Goal: Check status: Check status

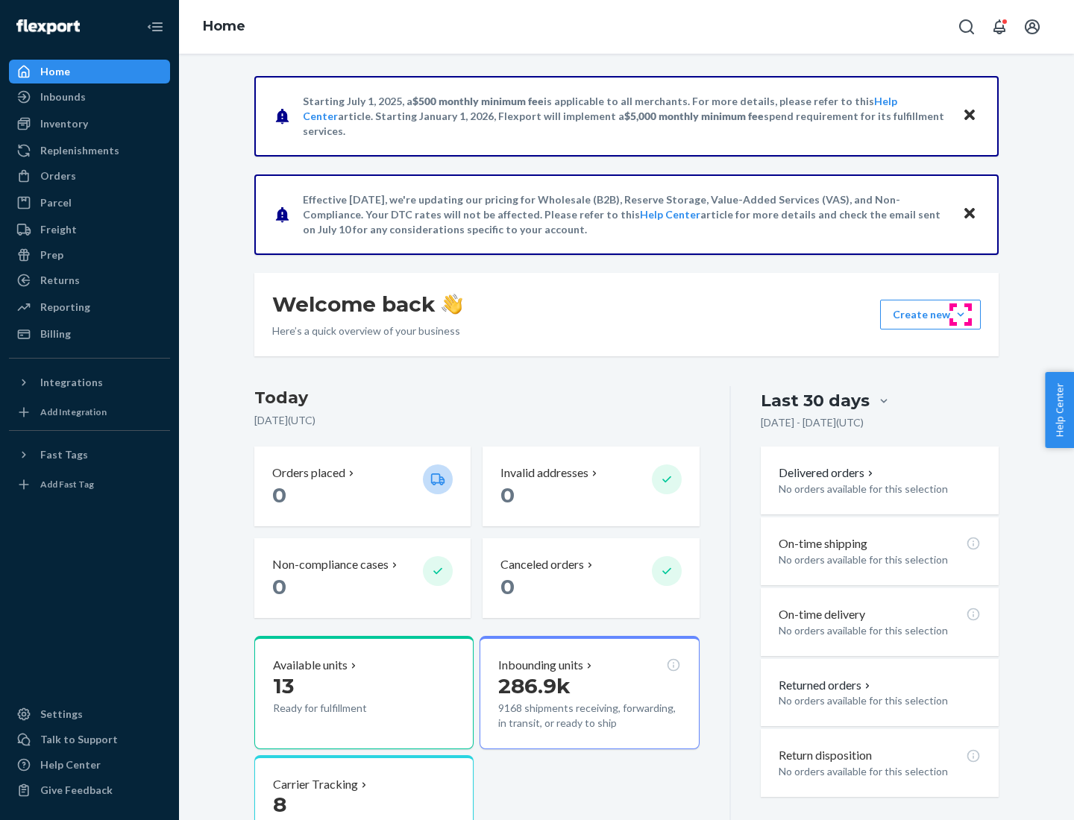
click at [961, 315] on button "Create new Create new inbound Create new order Create new product" at bounding box center [930, 315] width 101 height 30
click at [51, 255] on div "Prep" at bounding box center [51, 255] width 23 height 15
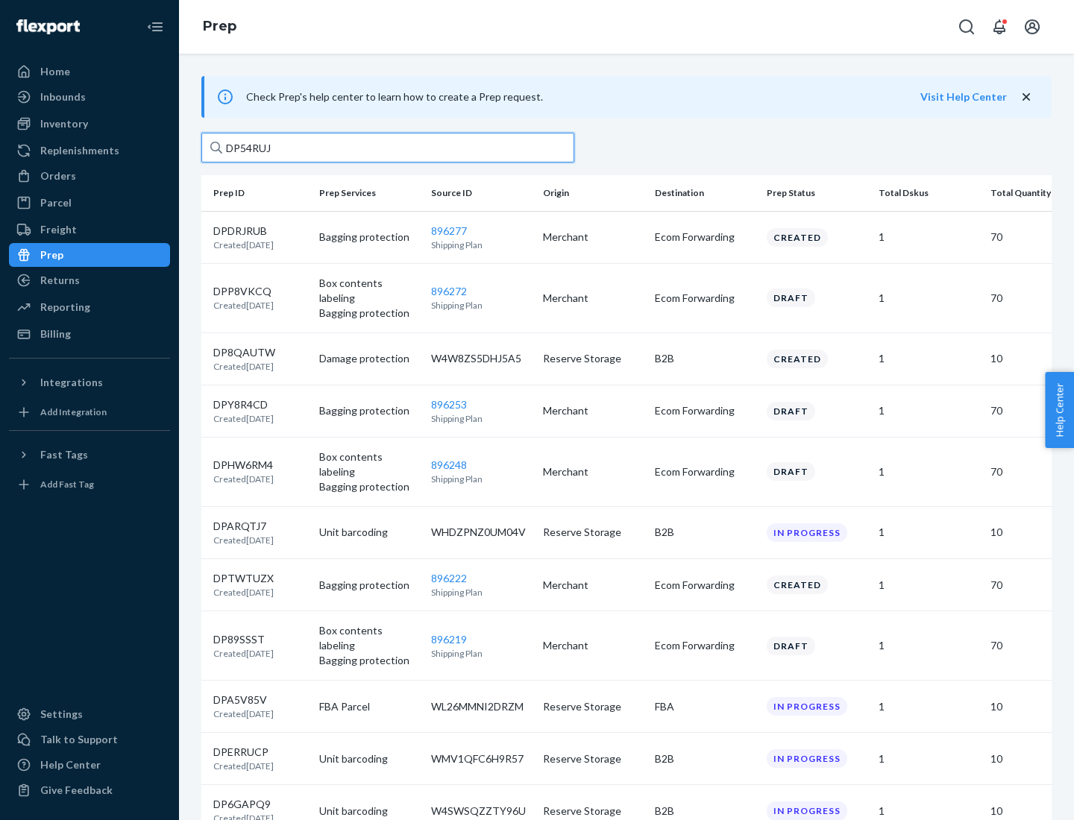
type input "DP54RUJL"
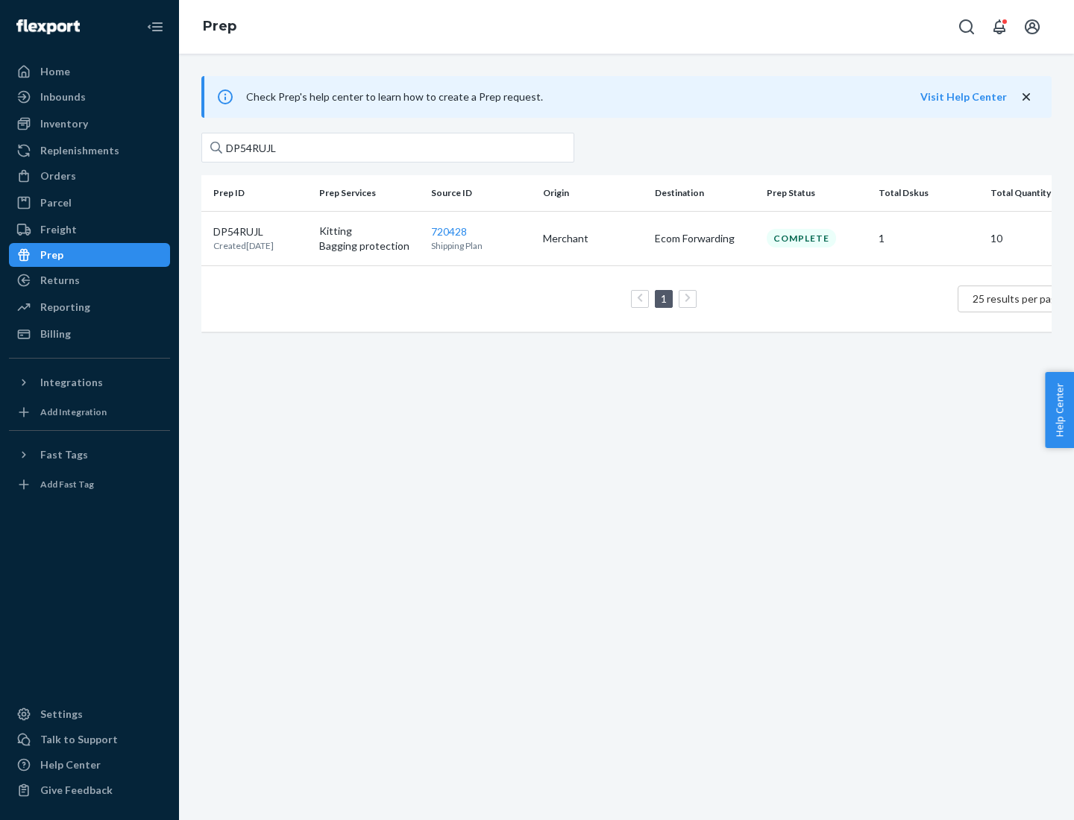
click at [260, 230] on p "DP54RUJL" at bounding box center [243, 231] width 60 height 15
